Goal: Navigation & Orientation: Find specific page/section

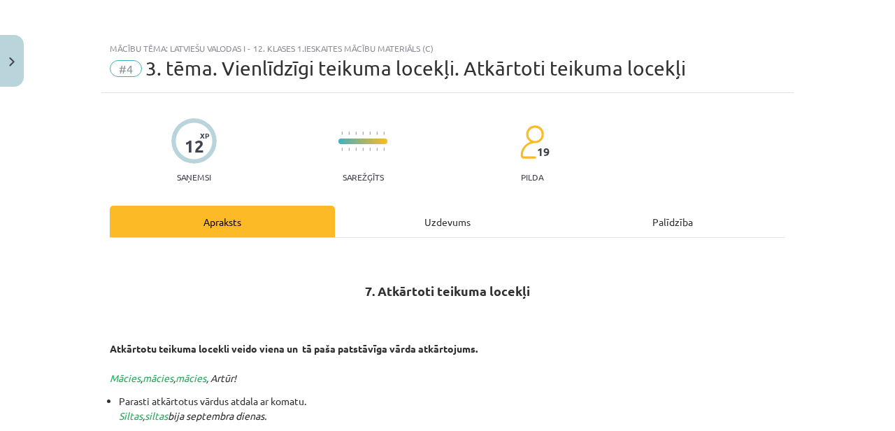
scroll to position [294, 0]
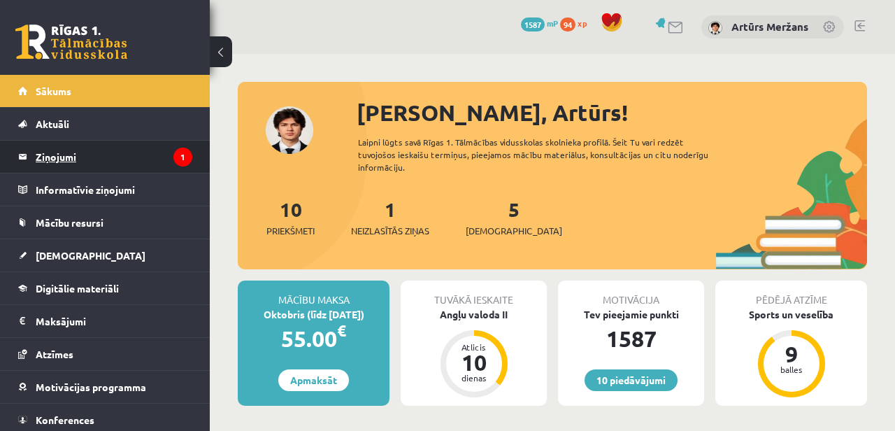
click at [156, 143] on legend "Ziņojumi 1" at bounding box center [114, 157] width 157 height 32
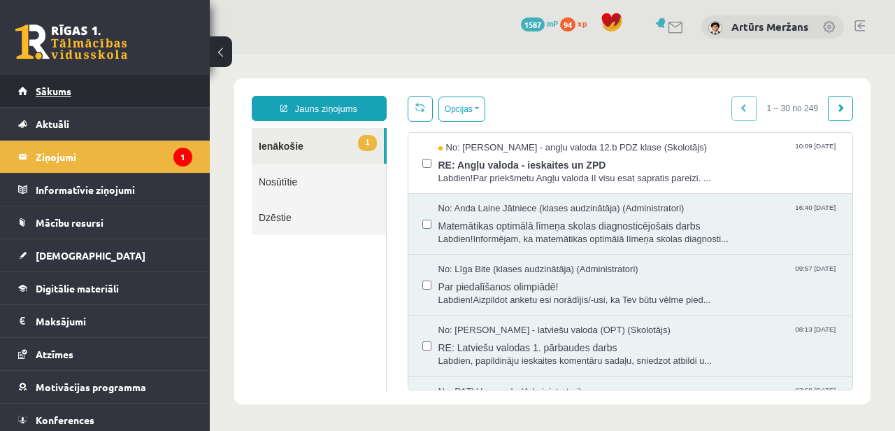
click at [103, 94] on link "Sākums" at bounding box center [105, 91] width 174 height 32
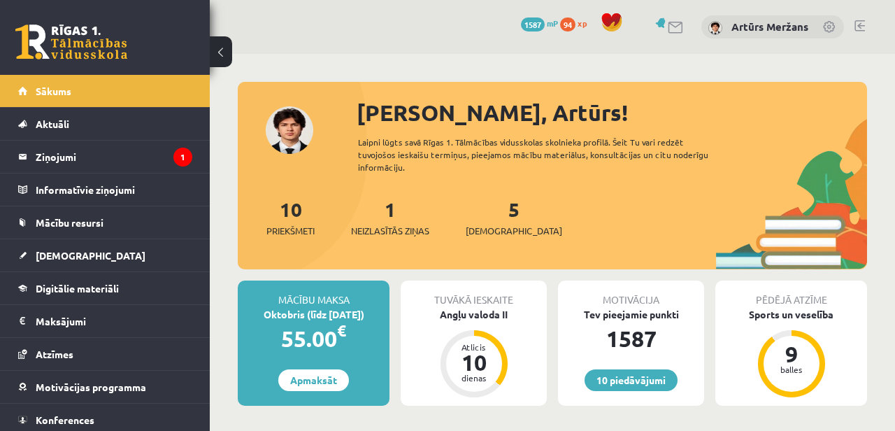
click at [718, 216] on div "10 Priekšmeti 1 Neizlasītās ziņas 5 Ieskaites" at bounding box center [553, 231] width 630 height 75
